Goal: Information Seeking & Learning: Learn about a topic

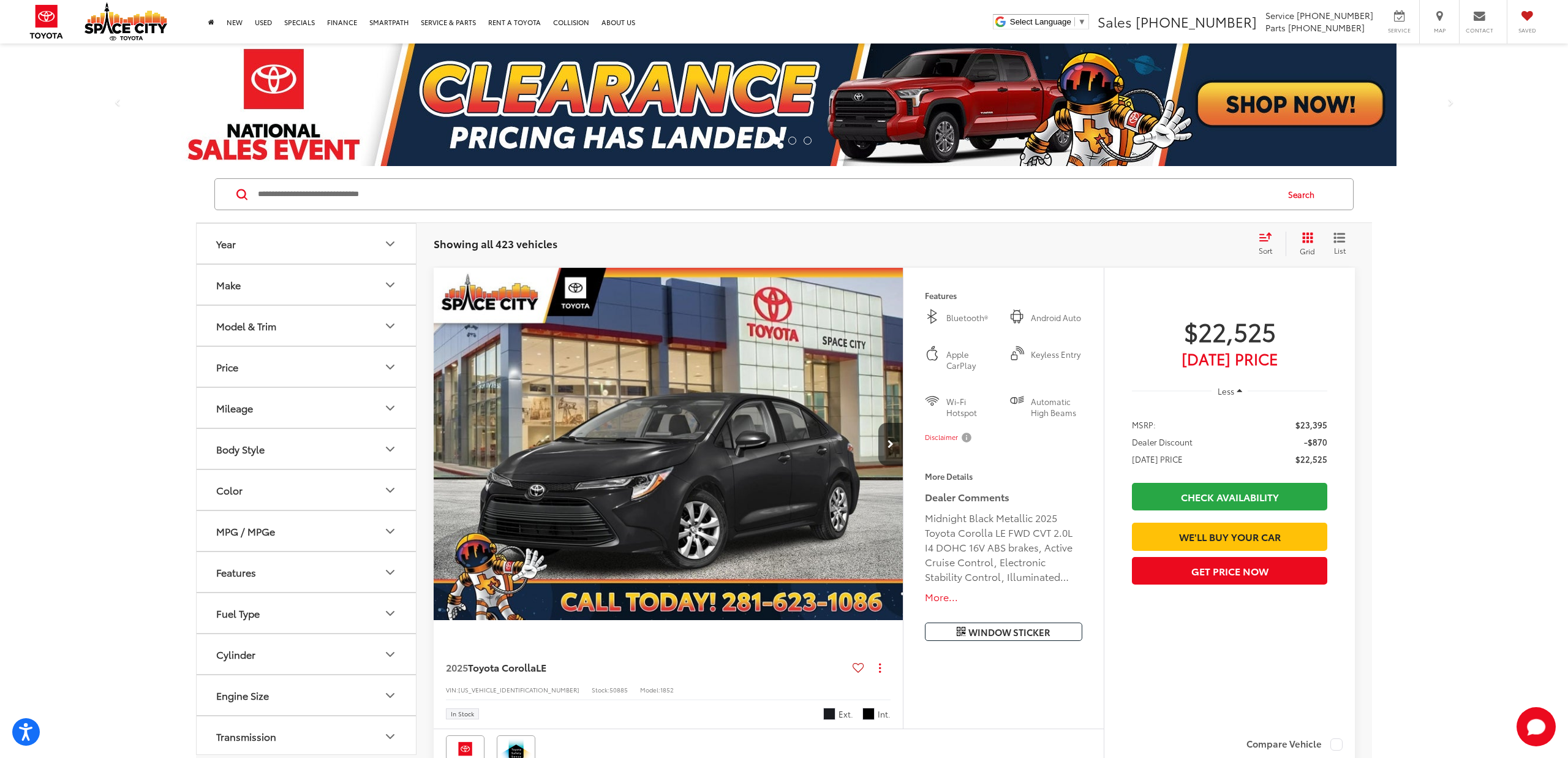
click at [389, 323] on icon "Model & Trim" at bounding box center [390, 326] width 15 height 15
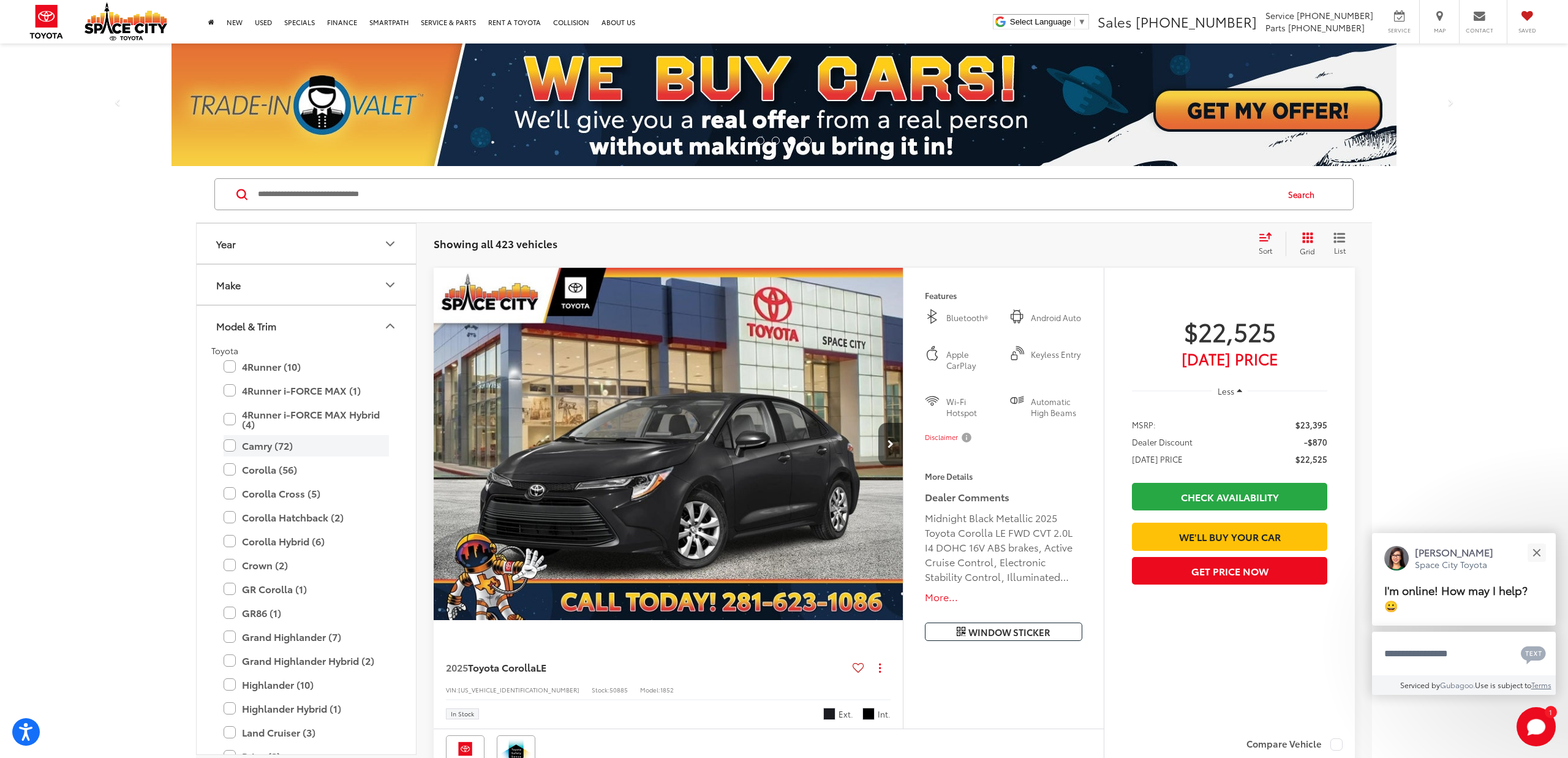
click at [226, 445] on label "Camry (72)" at bounding box center [306, 445] width 165 height 21
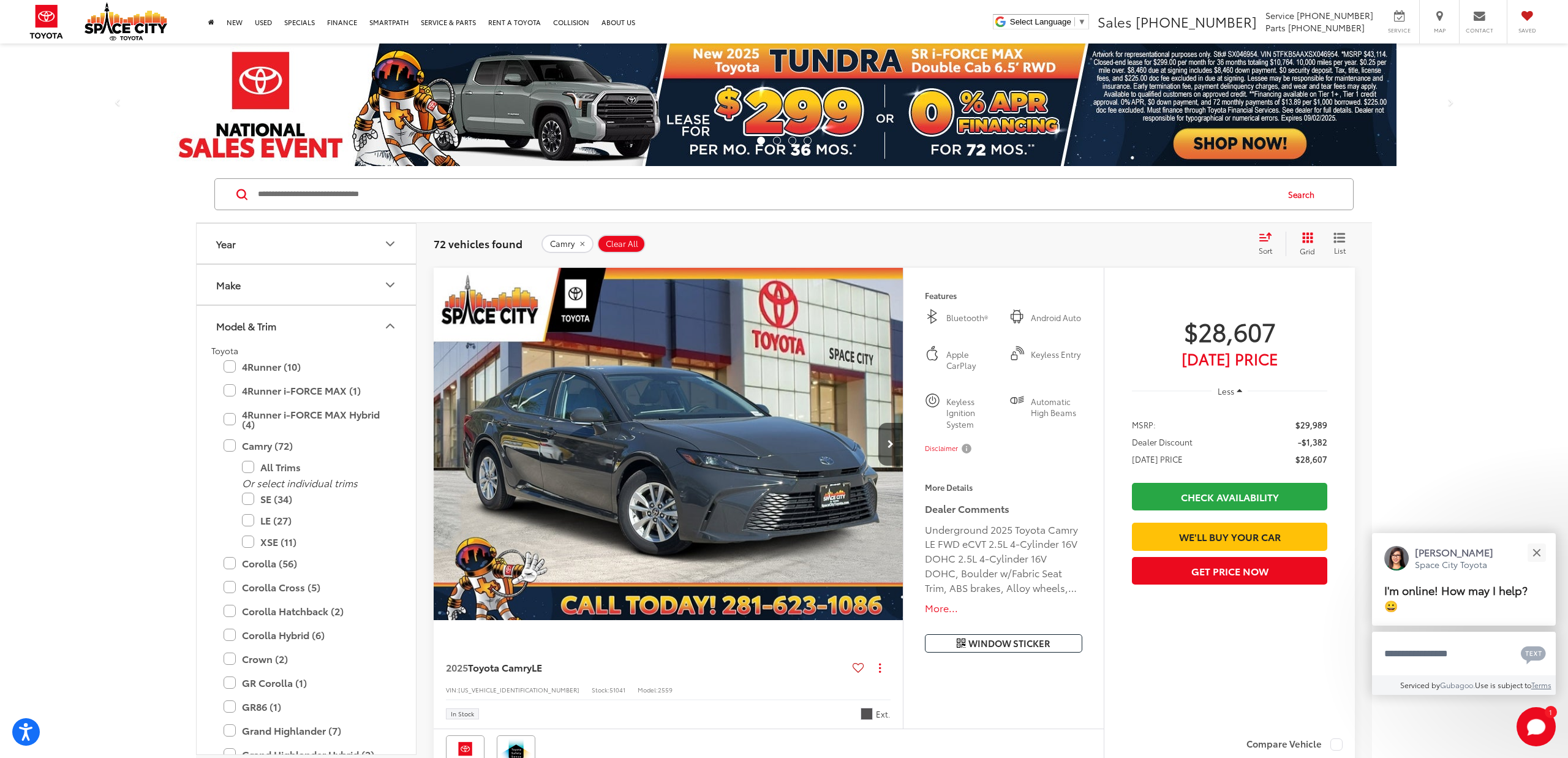
click at [390, 284] on icon "Make" at bounding box center [390, 284] width 15 height 15
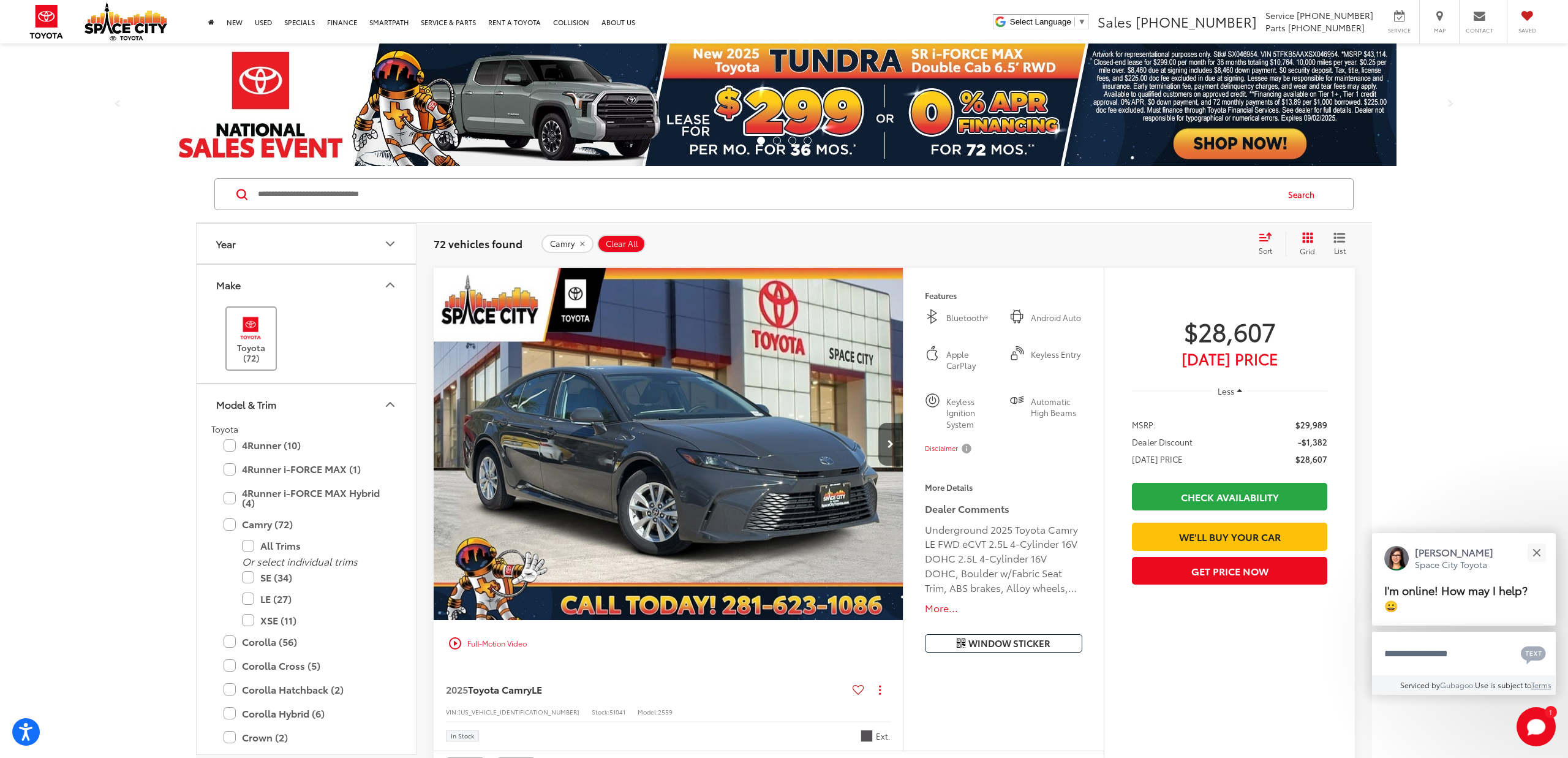
click at [257, 341] on label "Toyota (72)" at bounding box center [251, 338] width 50 height 50
click at [393, 244] on icon "Year" at bounding box center [390, 244] width 15 height 15
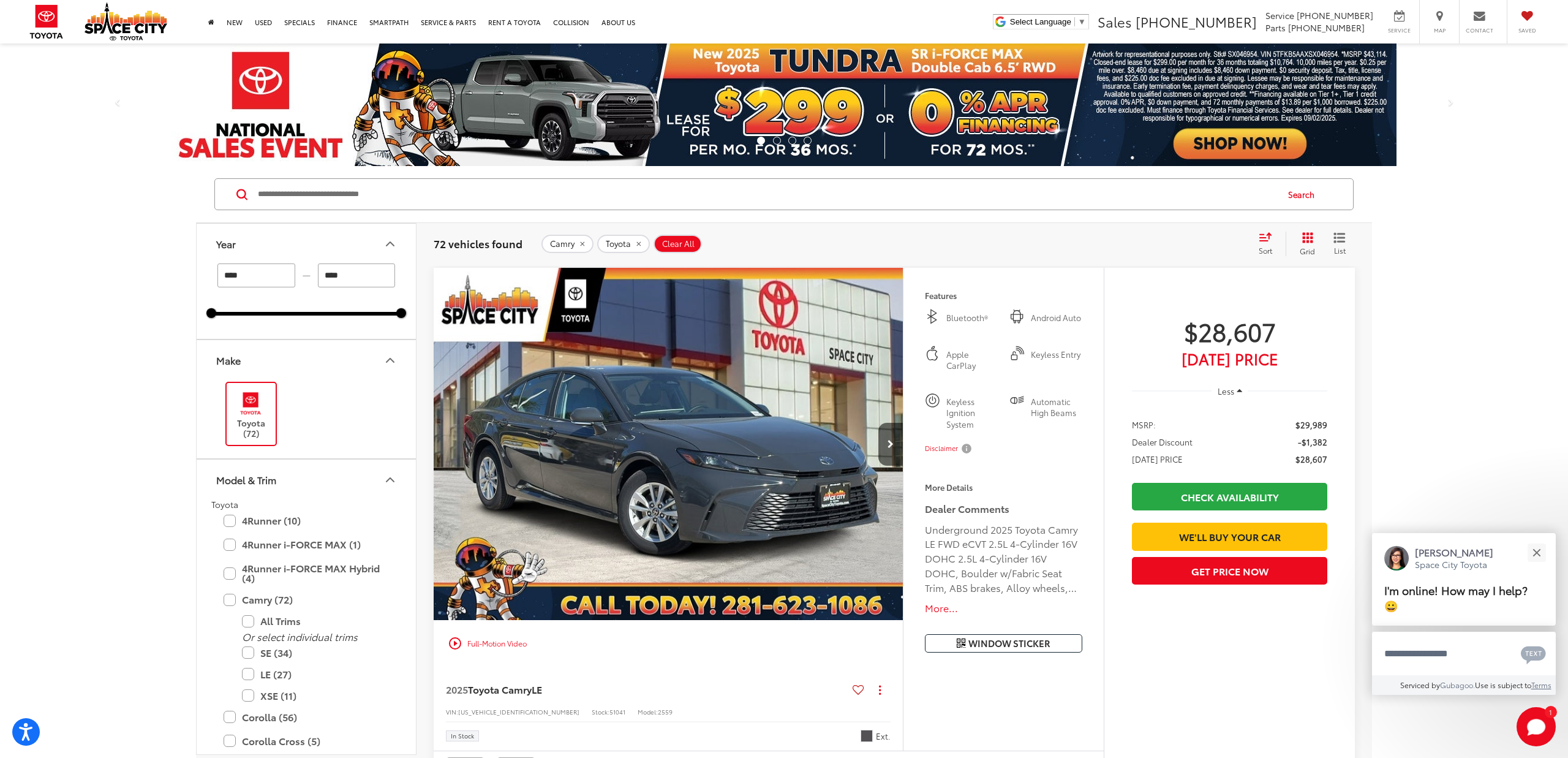
click at [250, 405] on img at bounding box center [251, 403] width 34 height 29
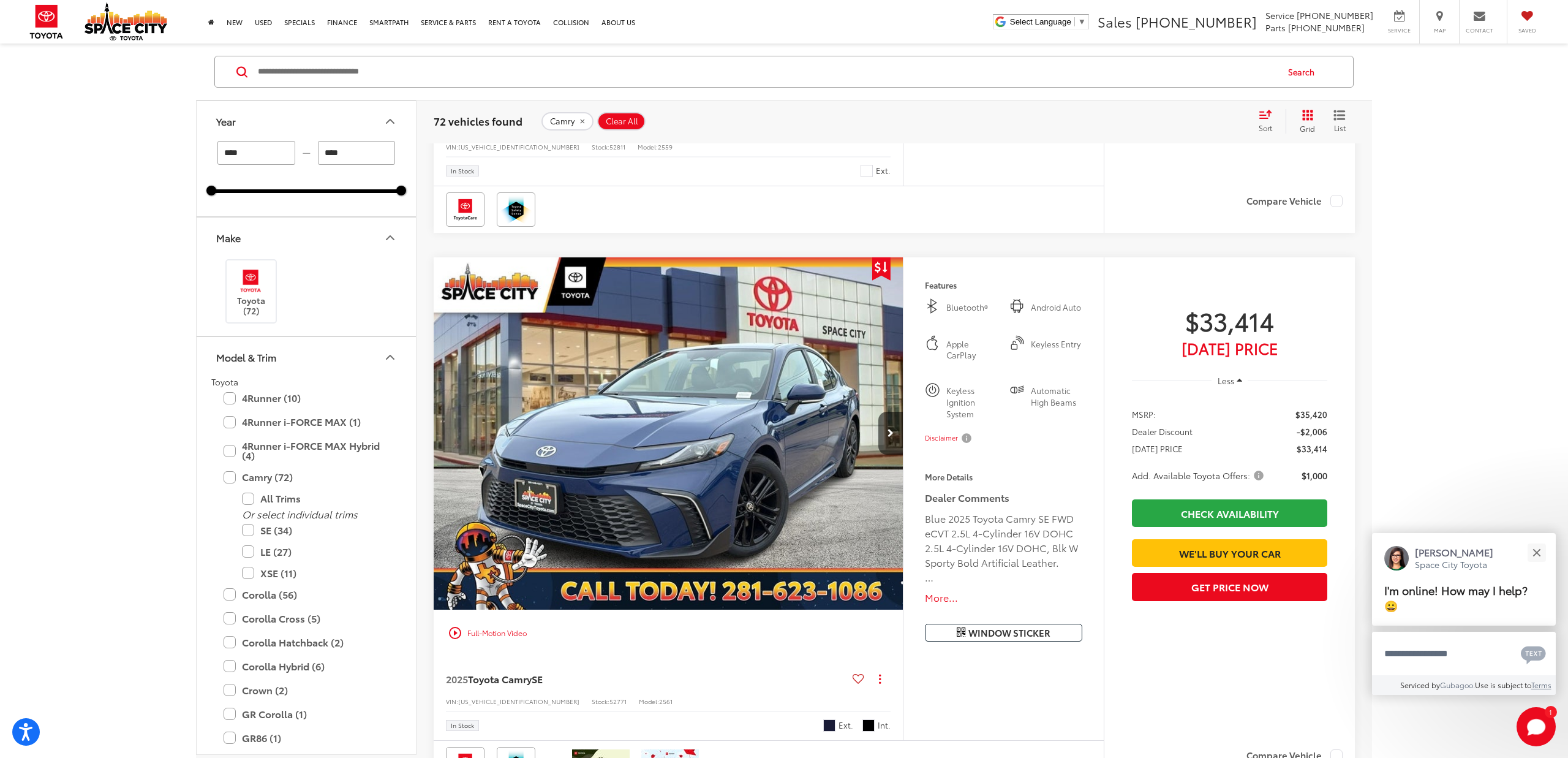
scroll to position [4359, 0]
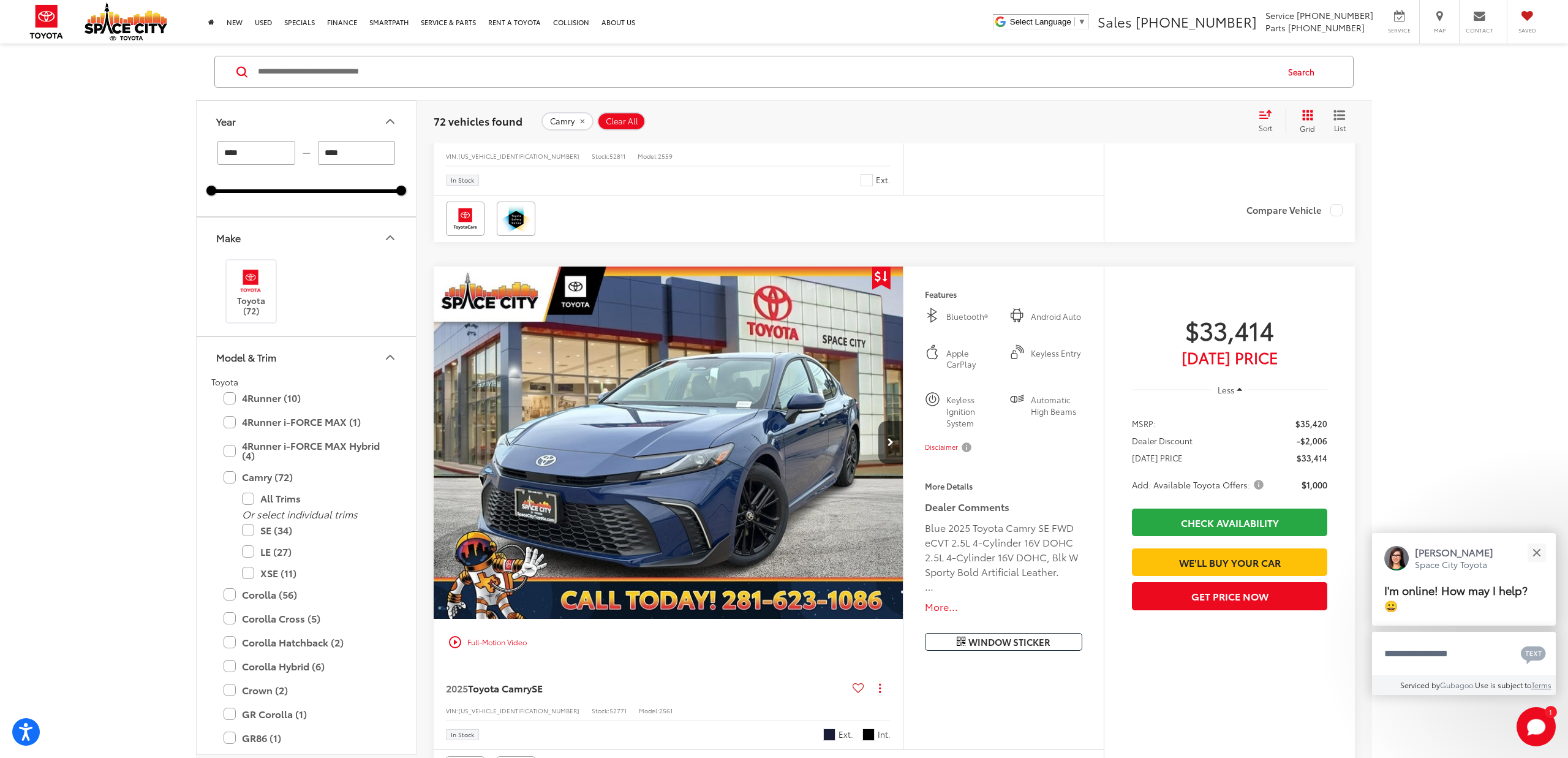
click at [681, 428] on img "2025 Toyota Camry SE 0" at bounding box center [668, 443] width 471 height 354
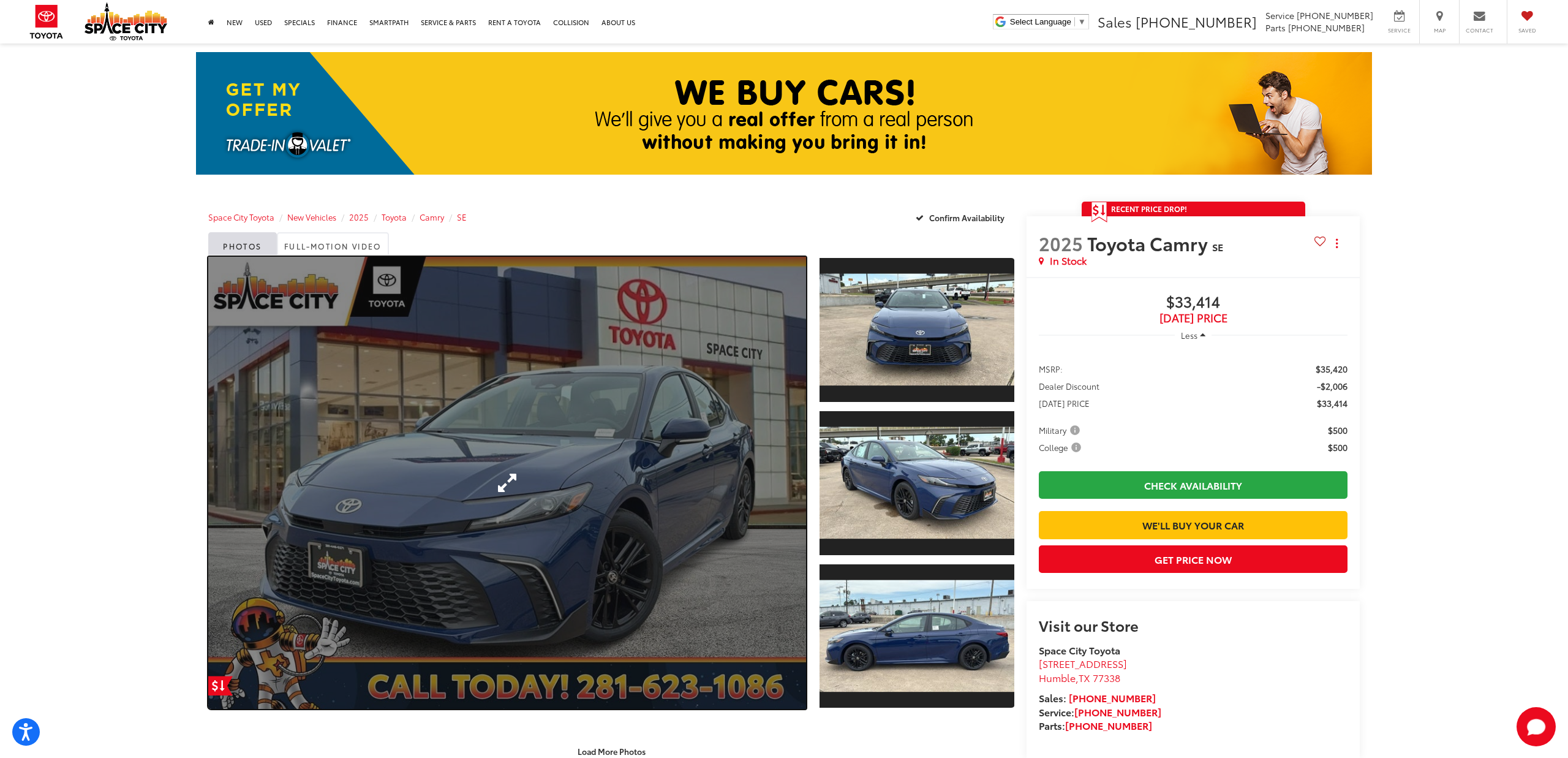
click at [638, 415] on link "Expand Photo 0" at bounding box center [507, 483] width 598 height 452
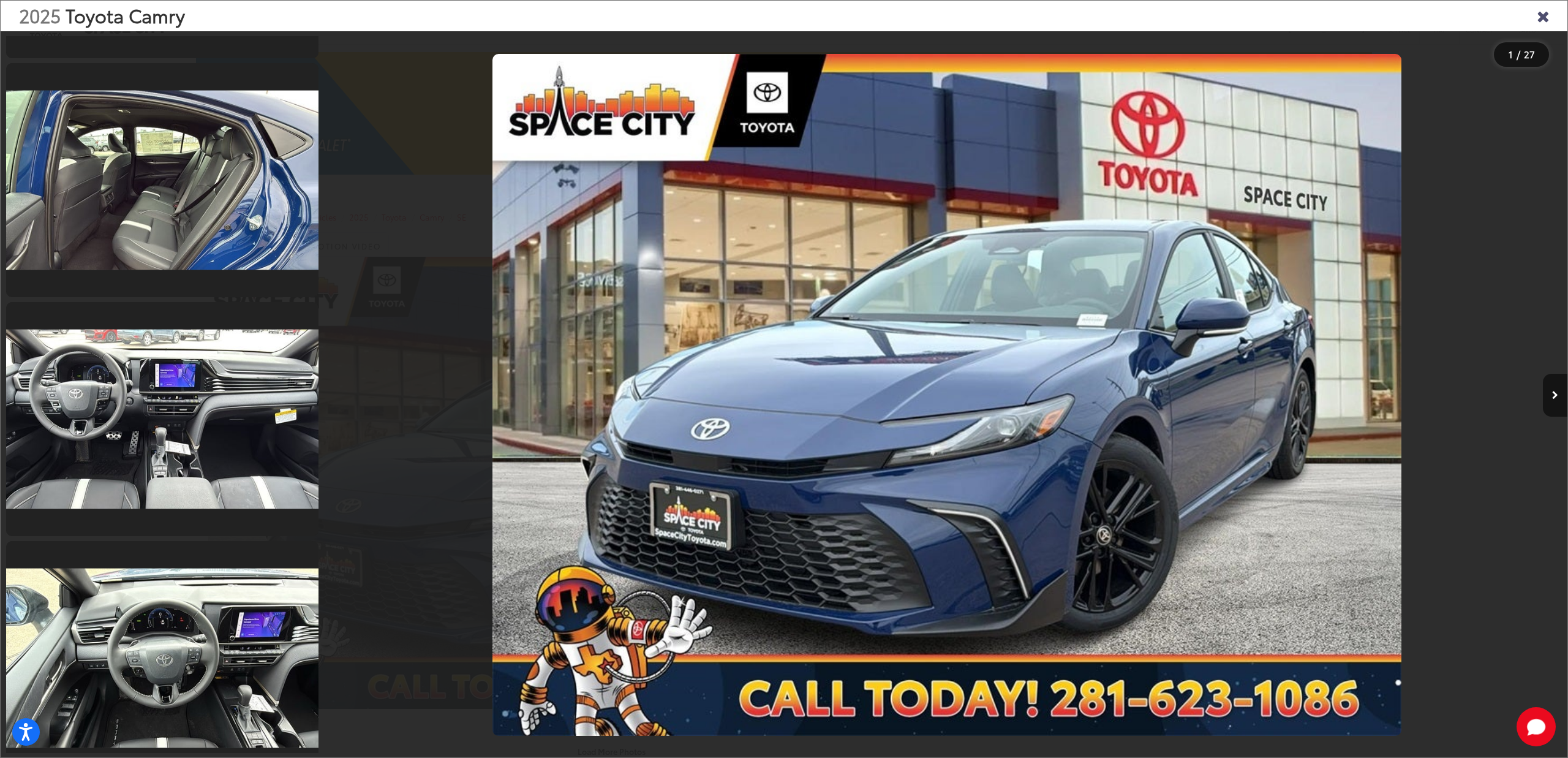
scroll to position [3806, 0]
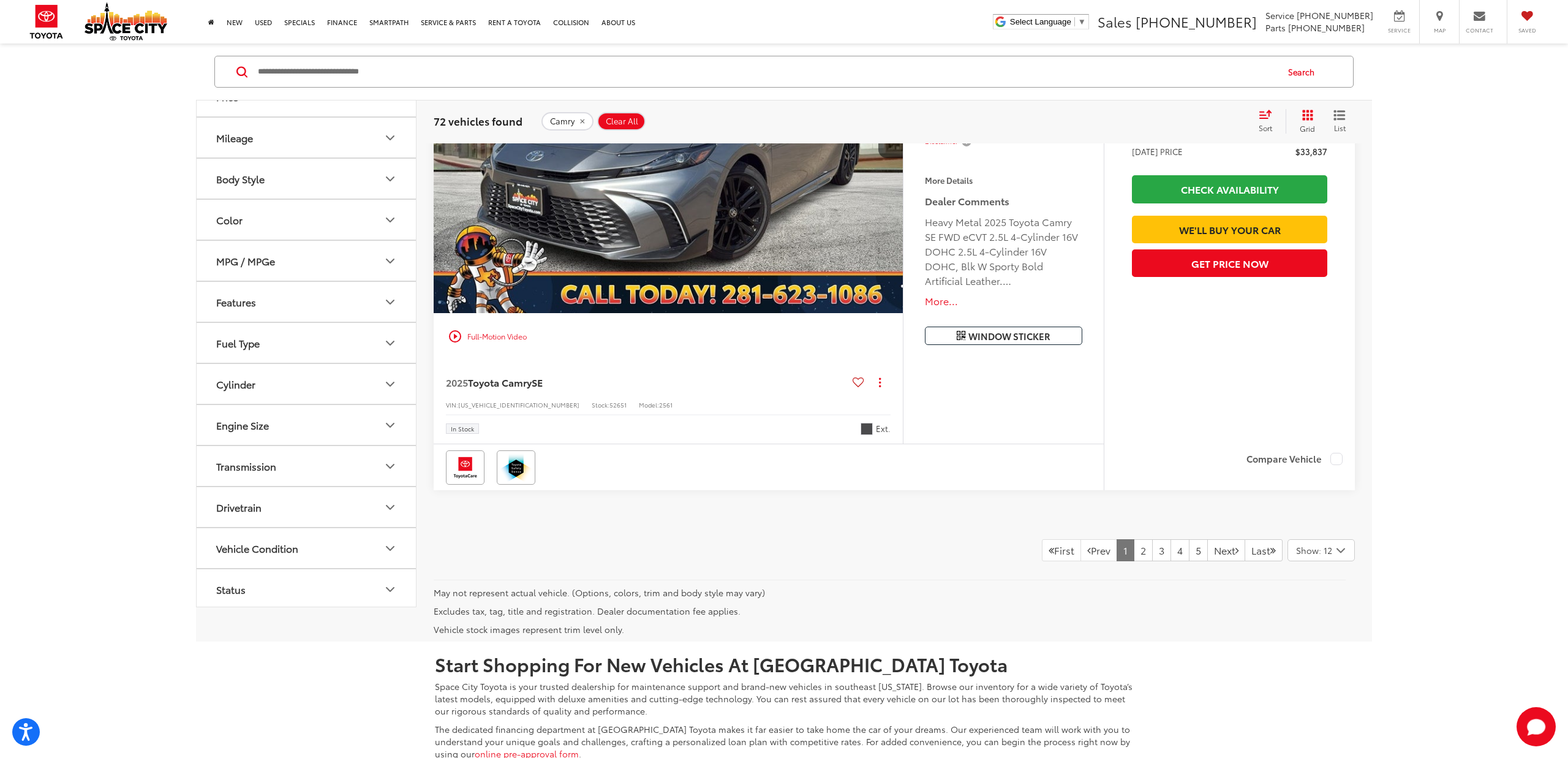
scroll to position [6317, 0]
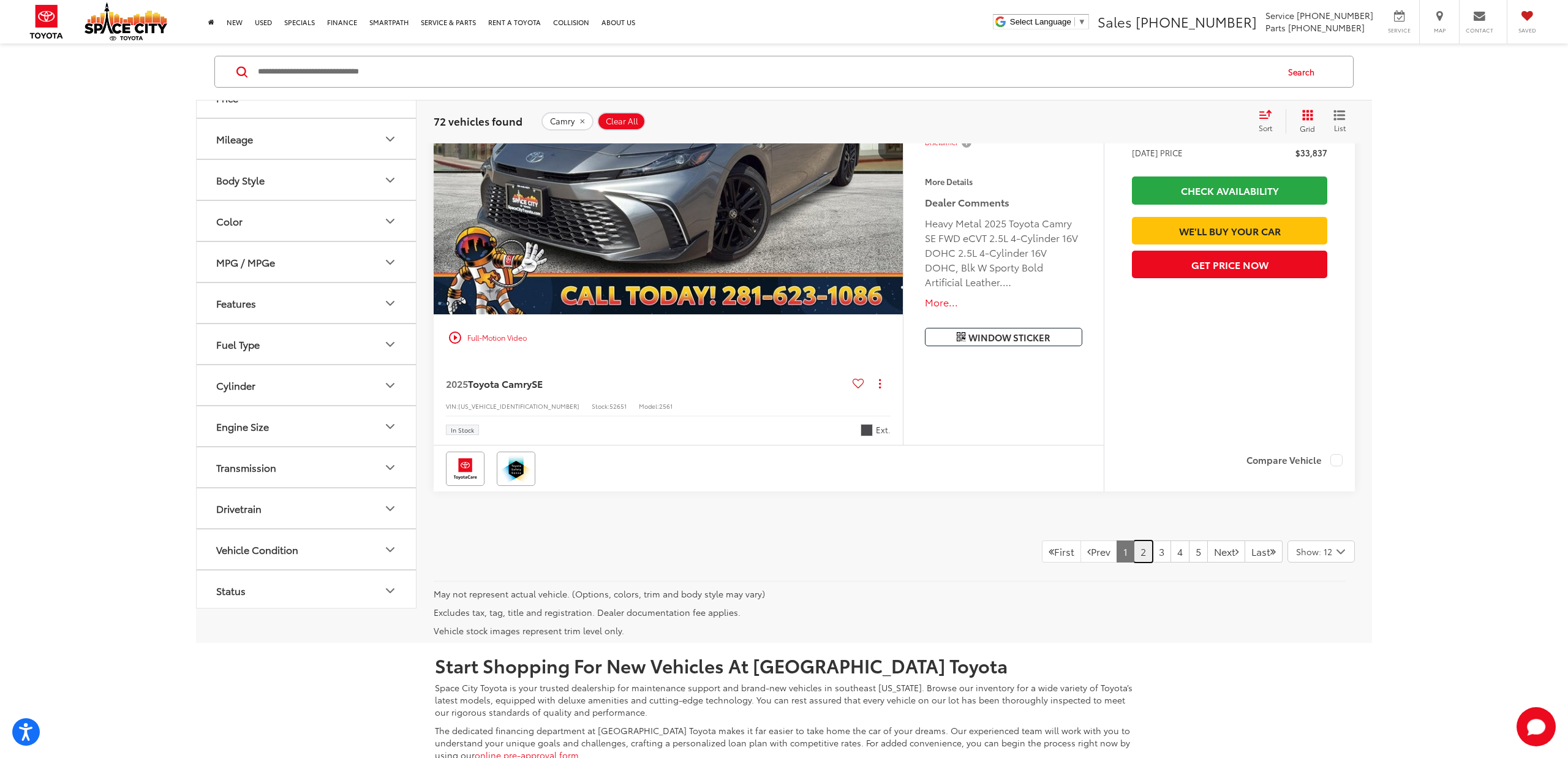
click at [1134, 550] on link "2" at bounding box center [1143, 552] width 19 height 22
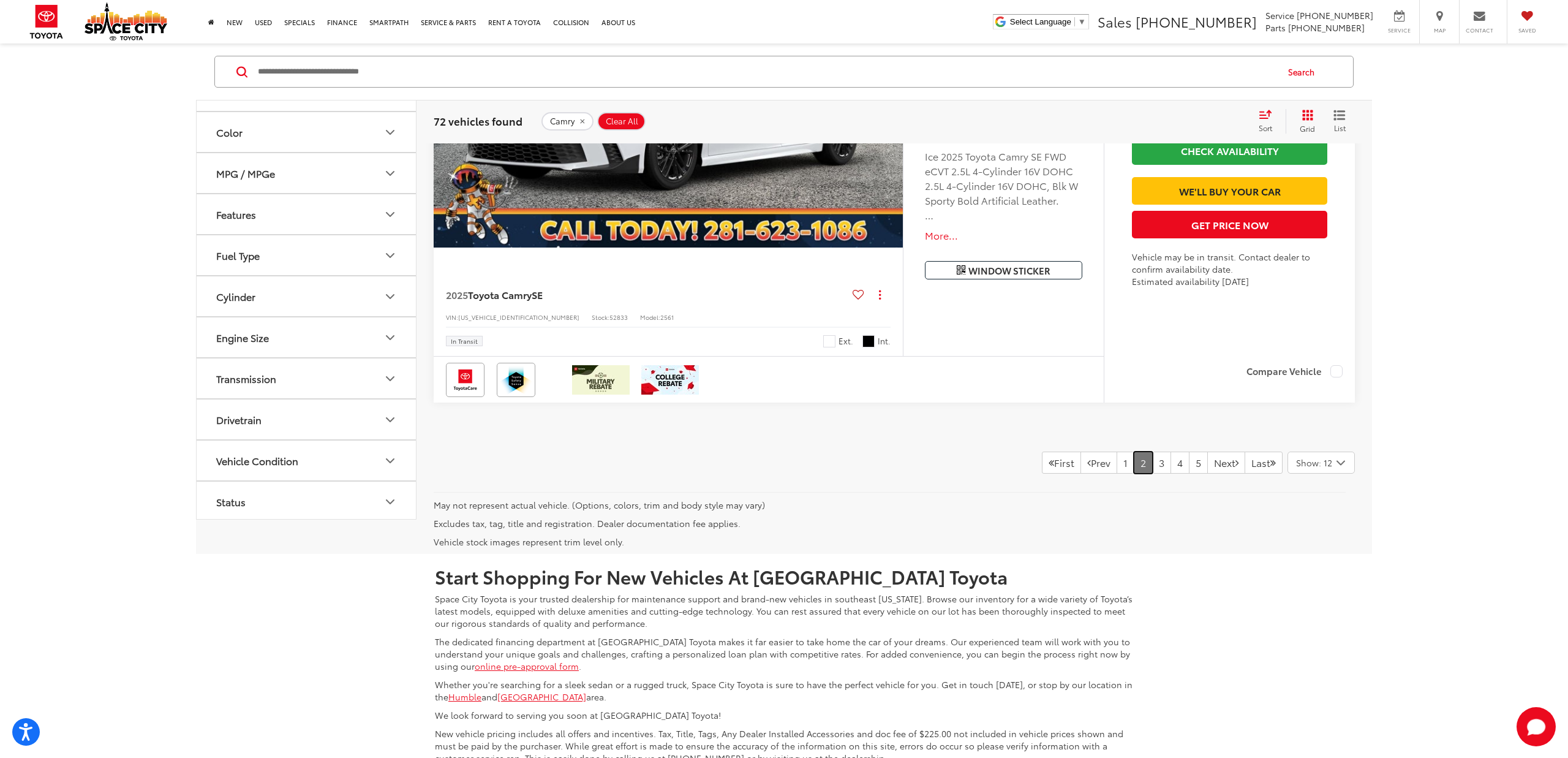
scroll to position [6344, 0]
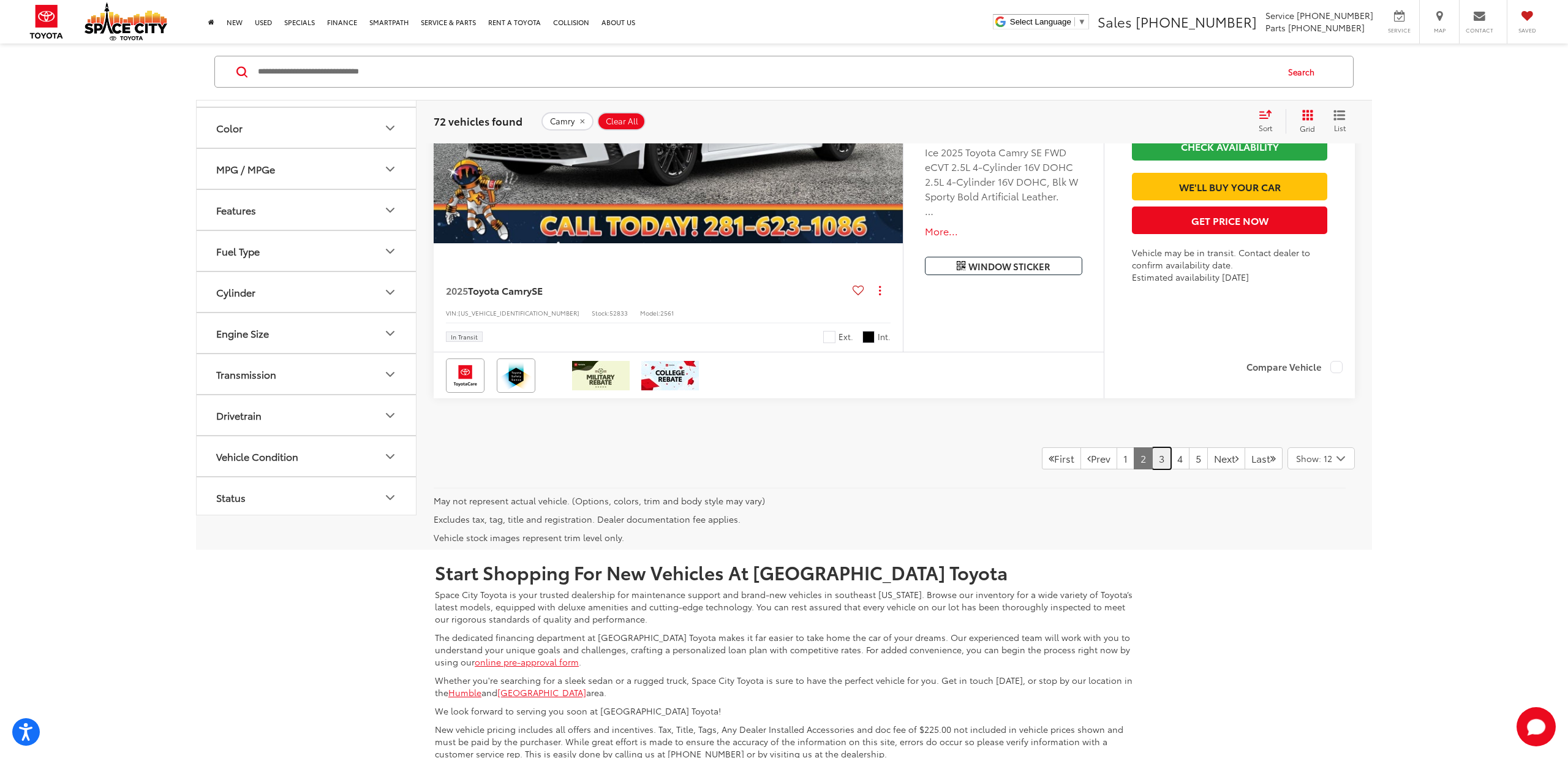
click at [1152, 457] on link "3" at bounding box center [1161, 458] width 19 height 22
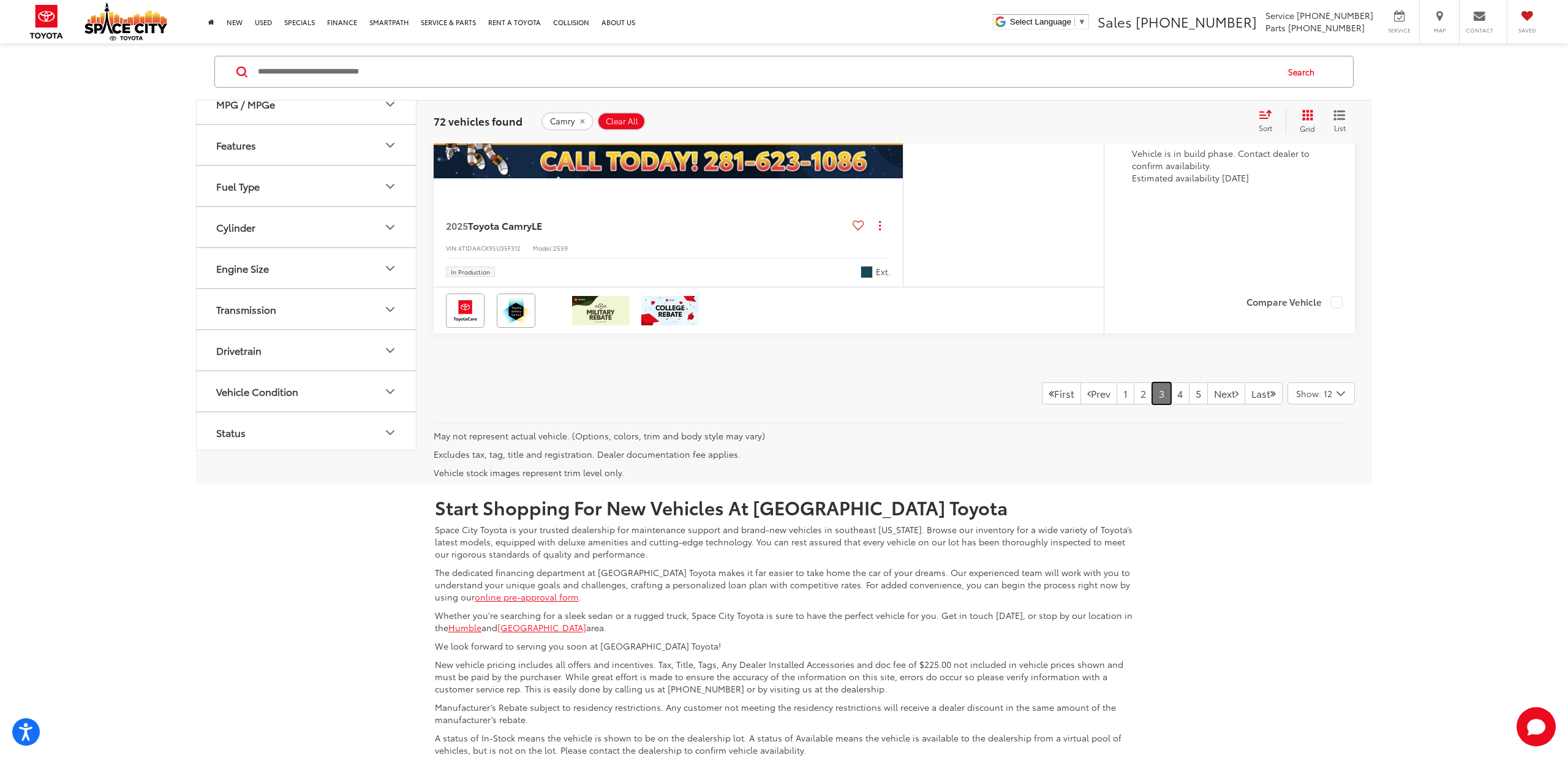
scroll to position [6312, 0]
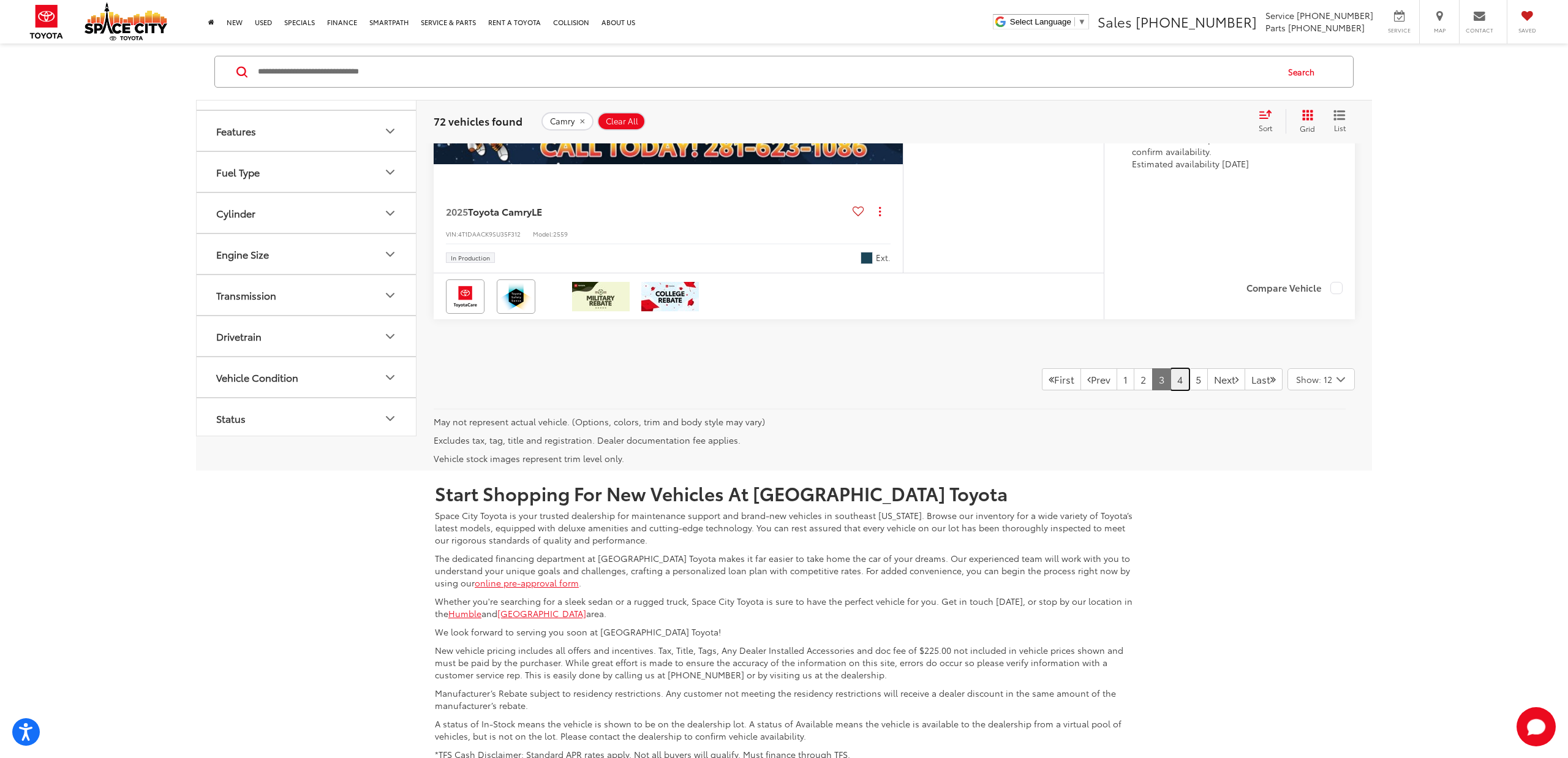
click at [1171, 384] on link "4" at bounding box center [1180, 379] width 19 height 22
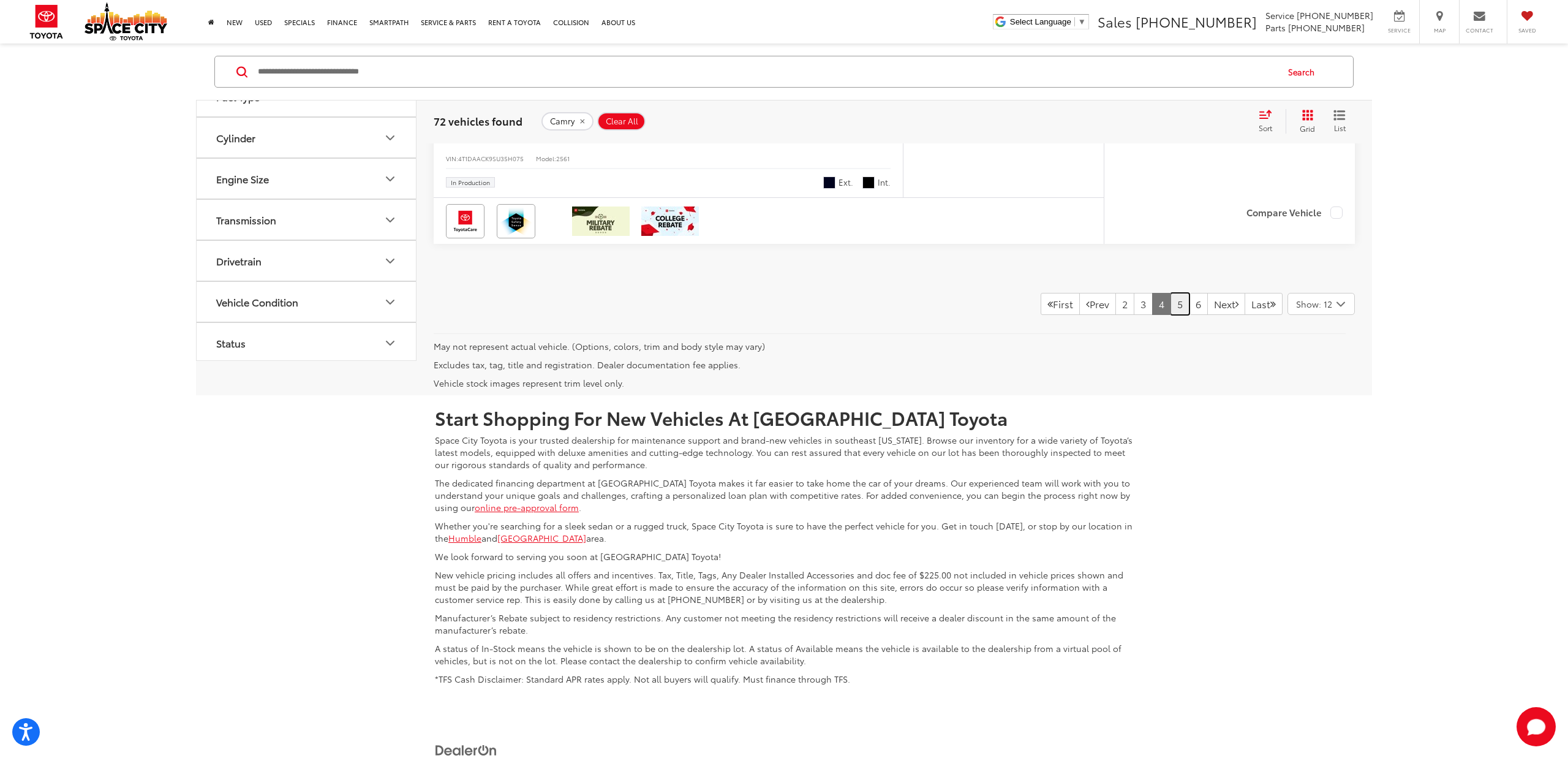
scroll to position [6386, 0]
click at [1171, 306] on link "5" at bounding box center [1180, 306] width 19 height 22
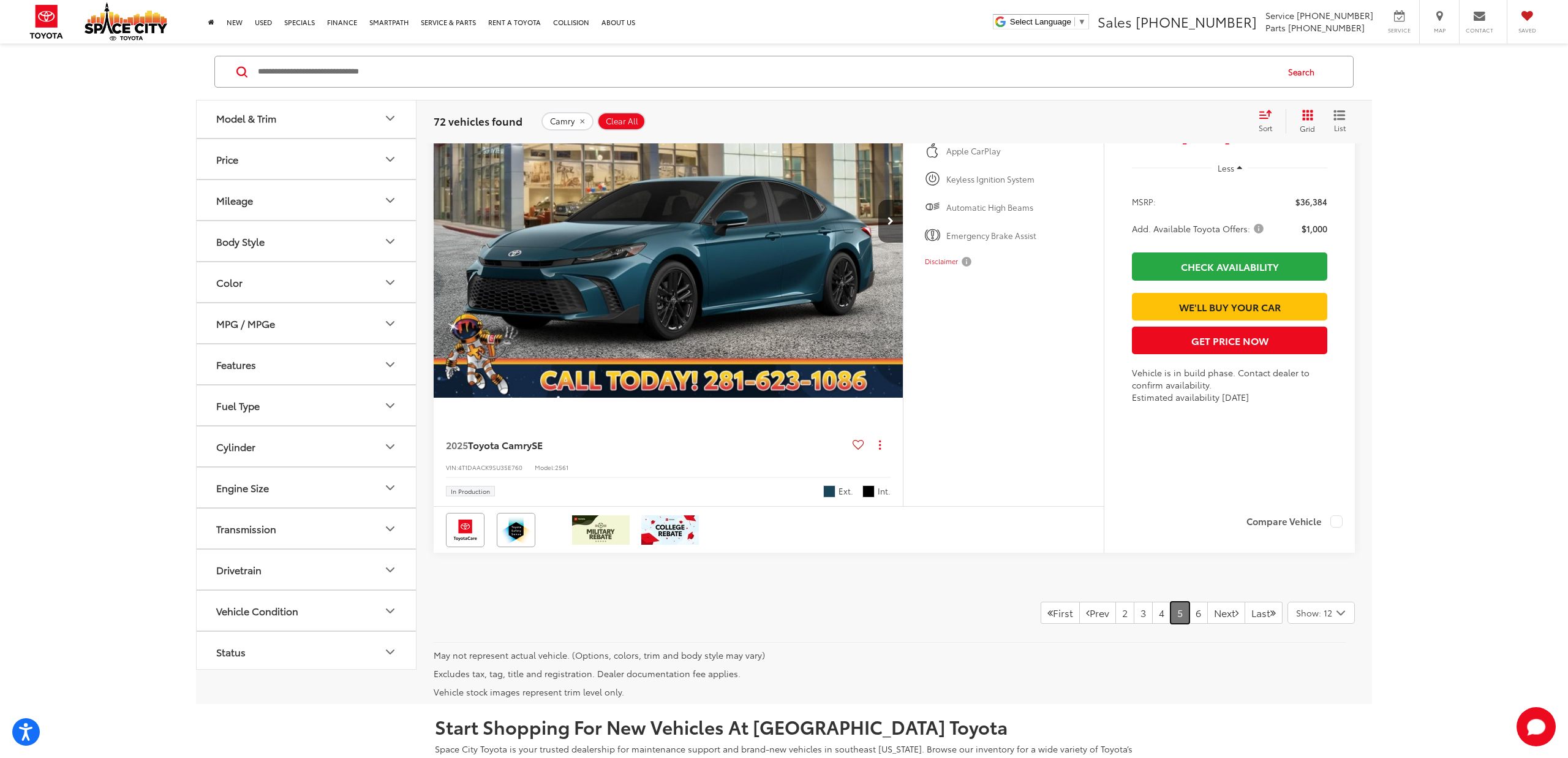
scroll to position [6089, 0]
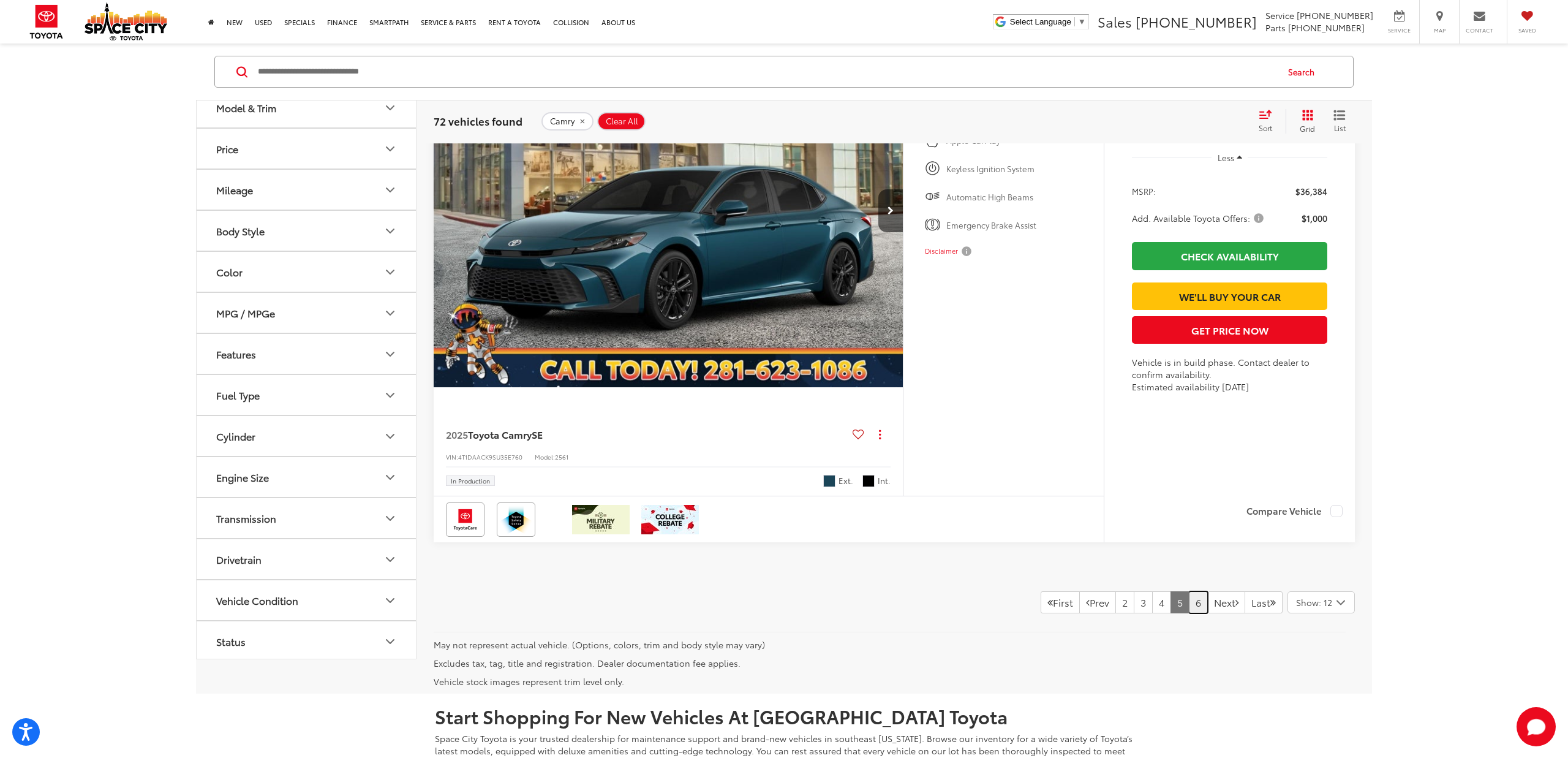
click at [1189, 604] on link "6" at bounding box center [1198, 603] width 19 height 22
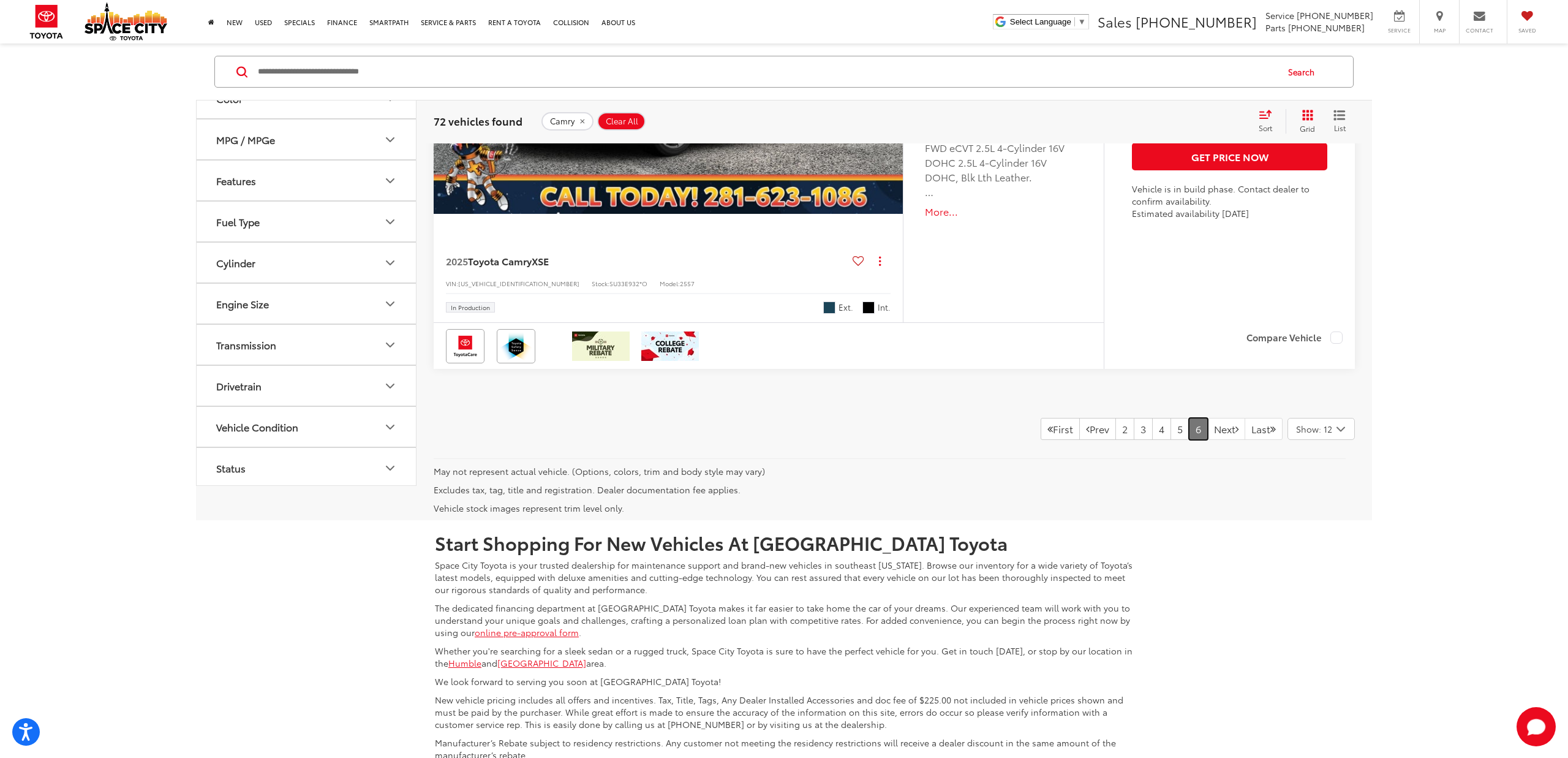
scroll to position [6299, 0]
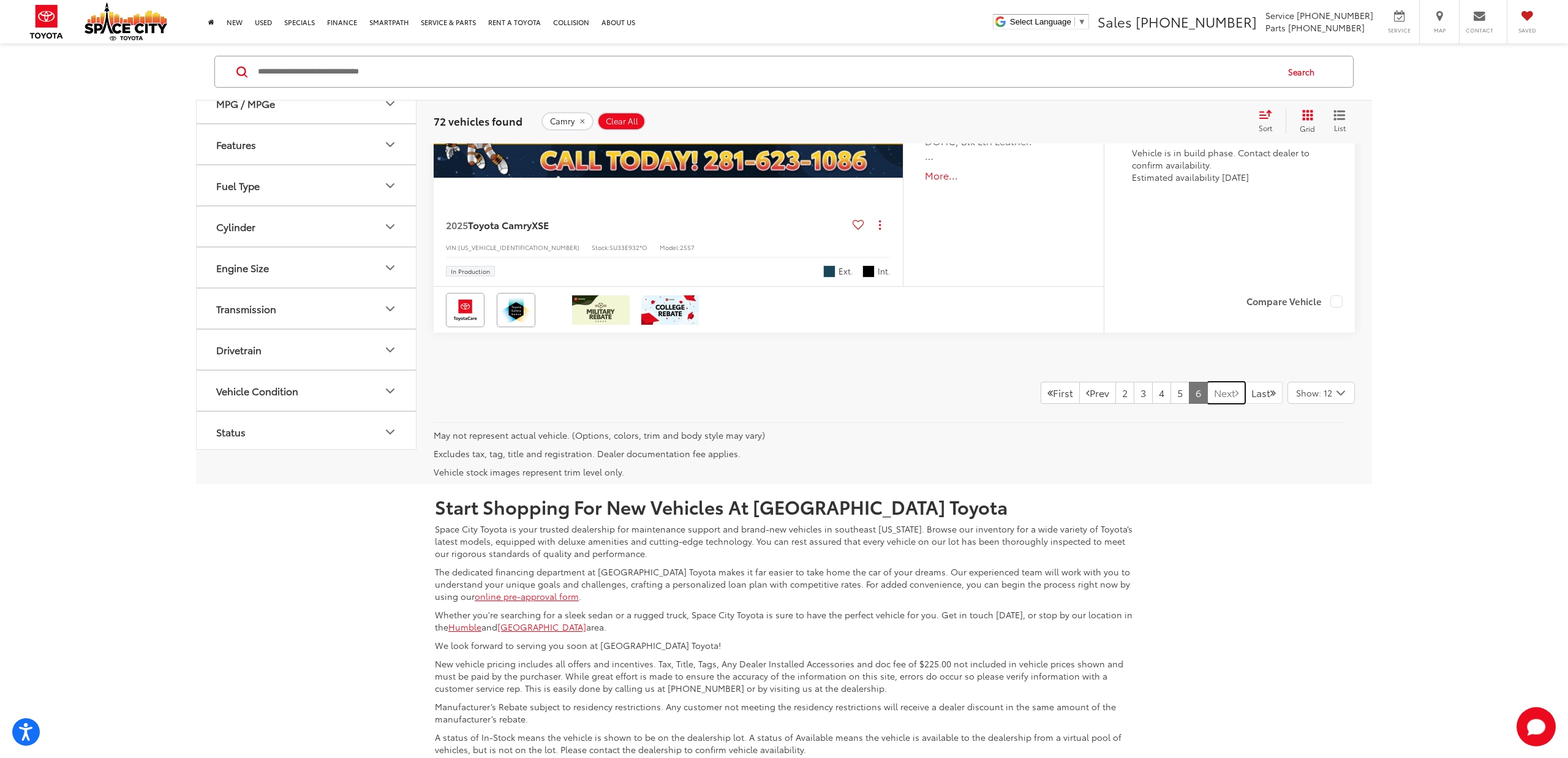
click at [1215, 390] on link "Next" at bounding box center [1226, 393] width 38 height 22
click at [1221, 393] on link "Next" at bounding box center [1226, 393] width 38 height 22
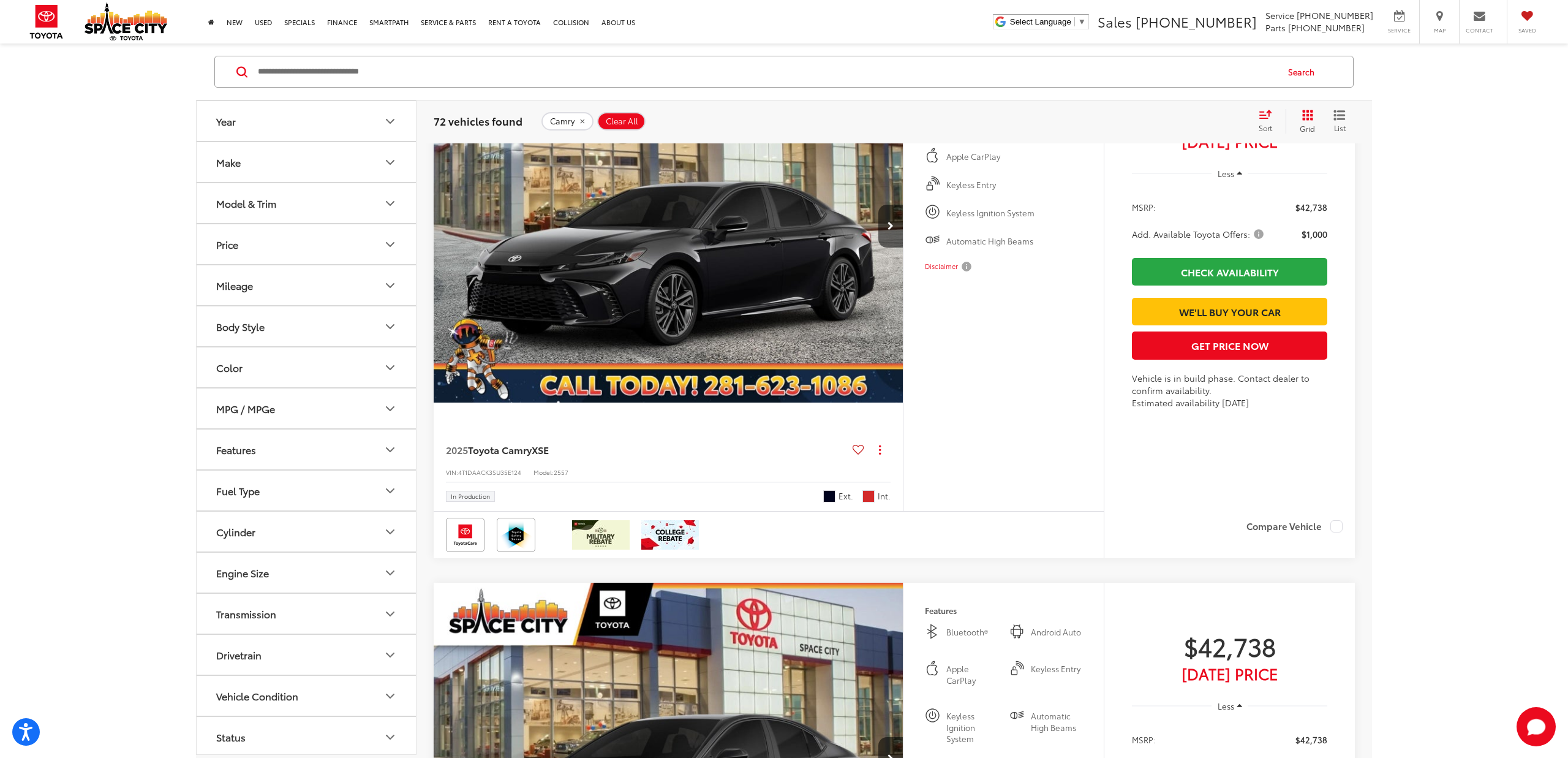
scroll to position [4469, 0]
